Goal: Task Accomplishment & Management: Manage account settings

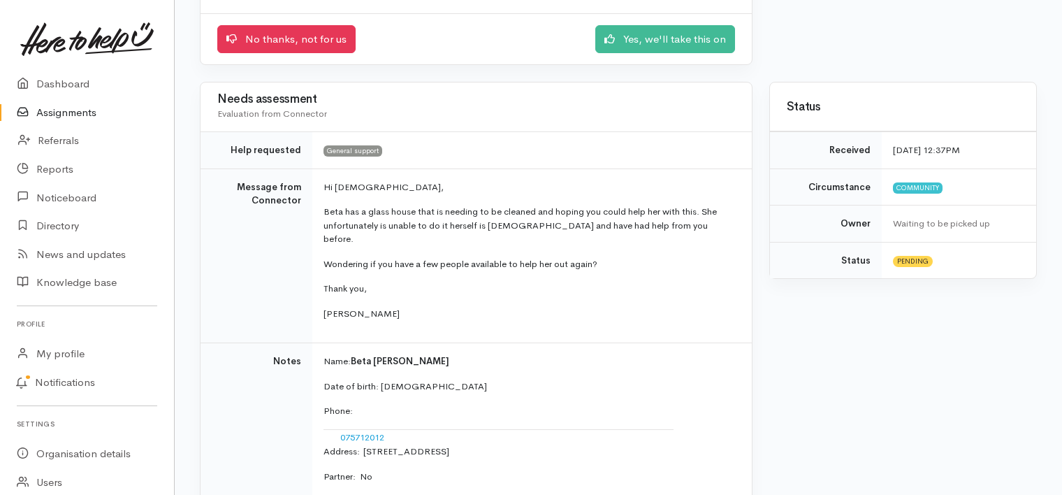
scroll to position [31, 0]
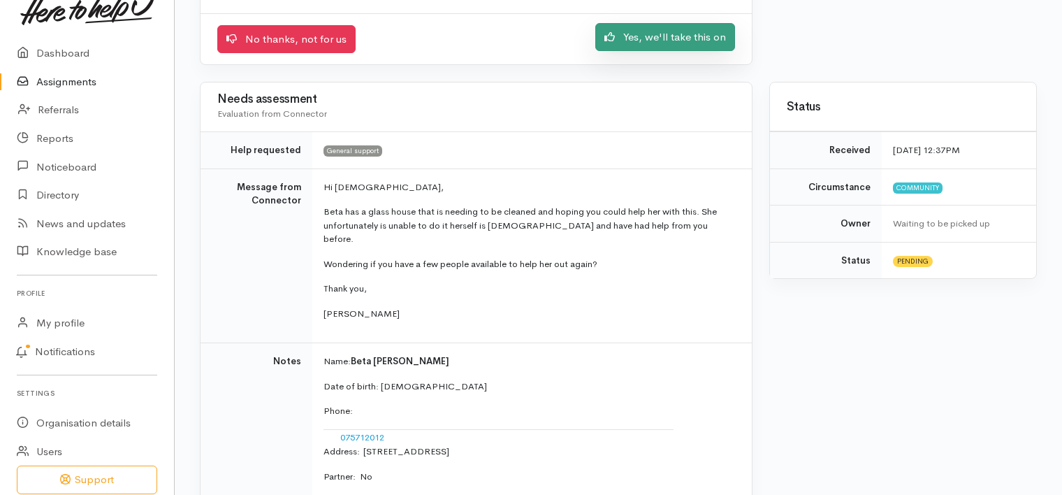
click at [668, 36] on link "Yes, we'll take this on" at bounding box center [665, 37] width 140 height 29
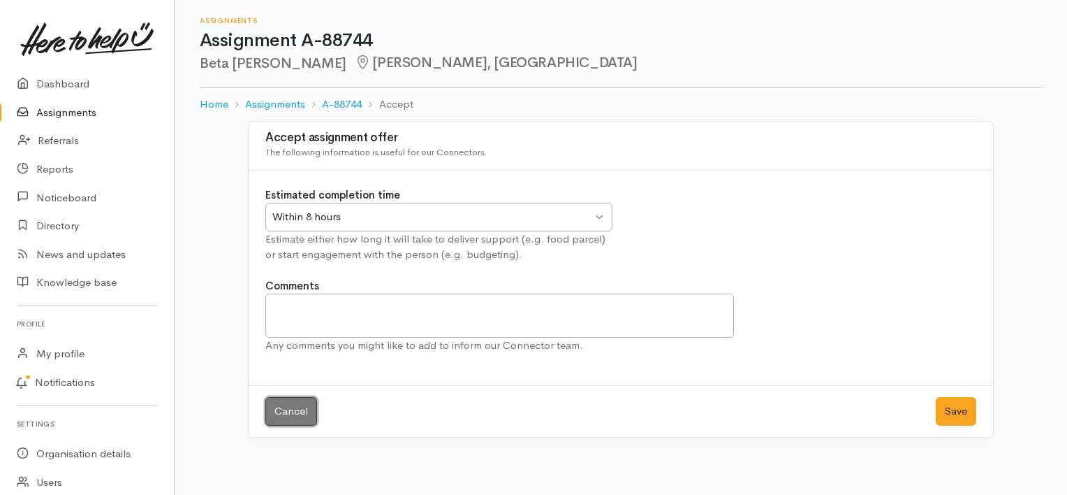
click at [286, 408] on link "Cancel" at bounding box center [291, 411] width 52 height 29
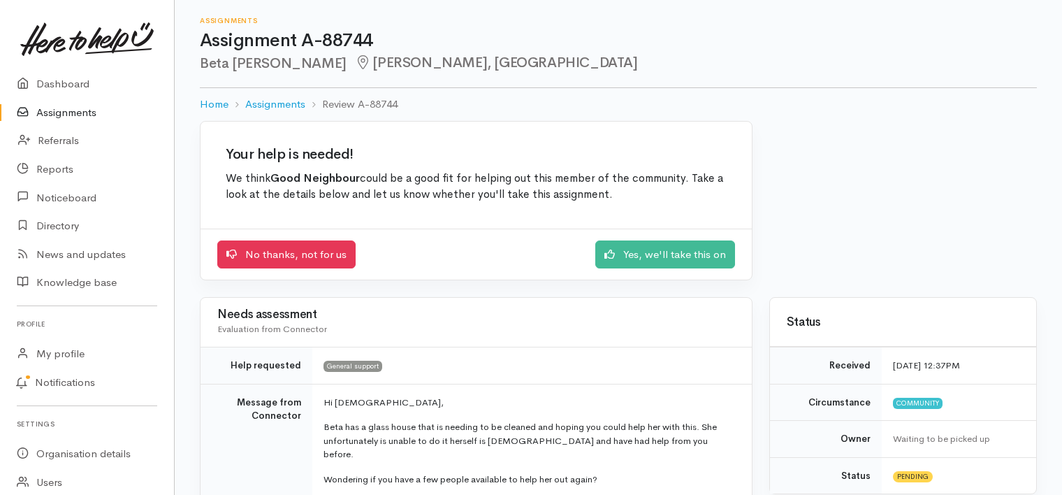
click at [59, 113] on link "Assignments" at bounding box center [87, 112] width 174 height 29
